Goal: Navigation & Orientation: Find specific page/section

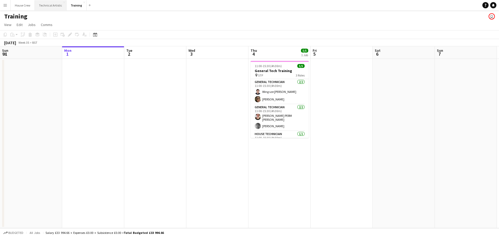
drag, startPoint x: 51, startPoint y: 5, endPoint x: 55, endPoint y: 4, distance: 3.9
click at [51, 5] on button "Technical Artistic Close" at bounding box center [51, 5] width 32 height 10
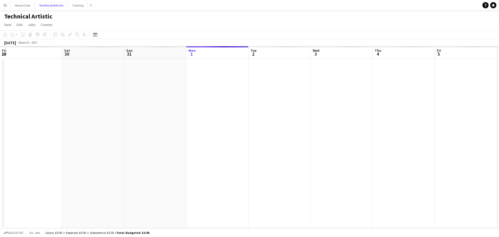
scroll to position [0, 124]
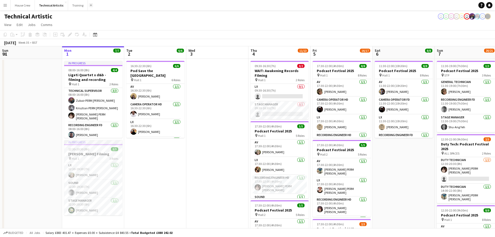
click at [89, 5] on button "Add" at bounding box center [91, 5] width 4 height 4
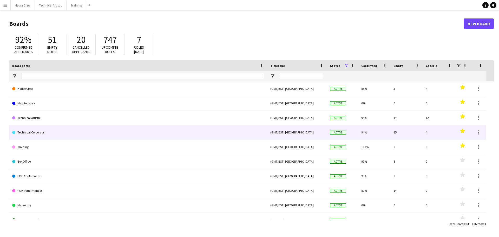
click at [28, 131] on link "Technical Corporate" at bounding box center [138, 132] width 252 height 15
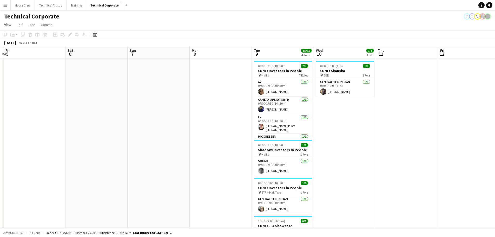
scroll to position [0, 183]
drag, startPoint x: 377, startPoint y: 161, endPoint x: 70, endPoint y: 164, distance: 307.2
click at [70, 164] on app-calendar-viewport "Tue 2 Wed 3 3/3 1 Job Thu 4 Fri 5 Sat 6 Sun 7 Mon 8 Tue 9 15/15 4 Jobs Wed 10 1…" at bounding box center [247, 179] width 495 height 267
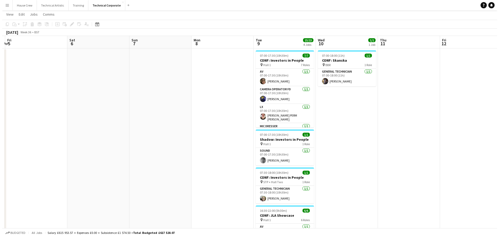
scroll to position [0, 0]
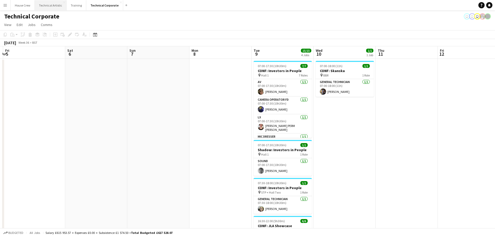
click at [58, 6] on button "Technical Artistic Close" at bounding box center [51, 5] width 32 height 10
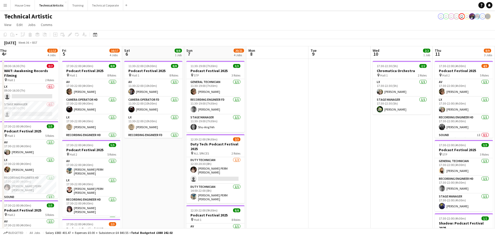
scroll to position [0, 190]
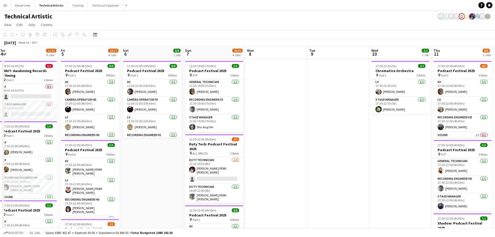
drag, startPoint x: 410, startPoint y: 175, endPoint x: 159, endPoint y: 169, distance: 250.7
click at [159, 169] on app-calendar-viewport "Mon 1 7/7 2 Jobs Tue 2 6/6 1 Job Wed 3 Thu 4 11/13 4 Jobs Fri 5 16/17 4 Jobs Sa…" at bounding box center [247, 209] width 495 height 327
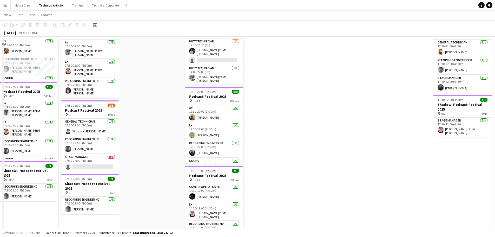
scroll to position [145, 0]
